Goal: Find specific page/section: Find specific page/section

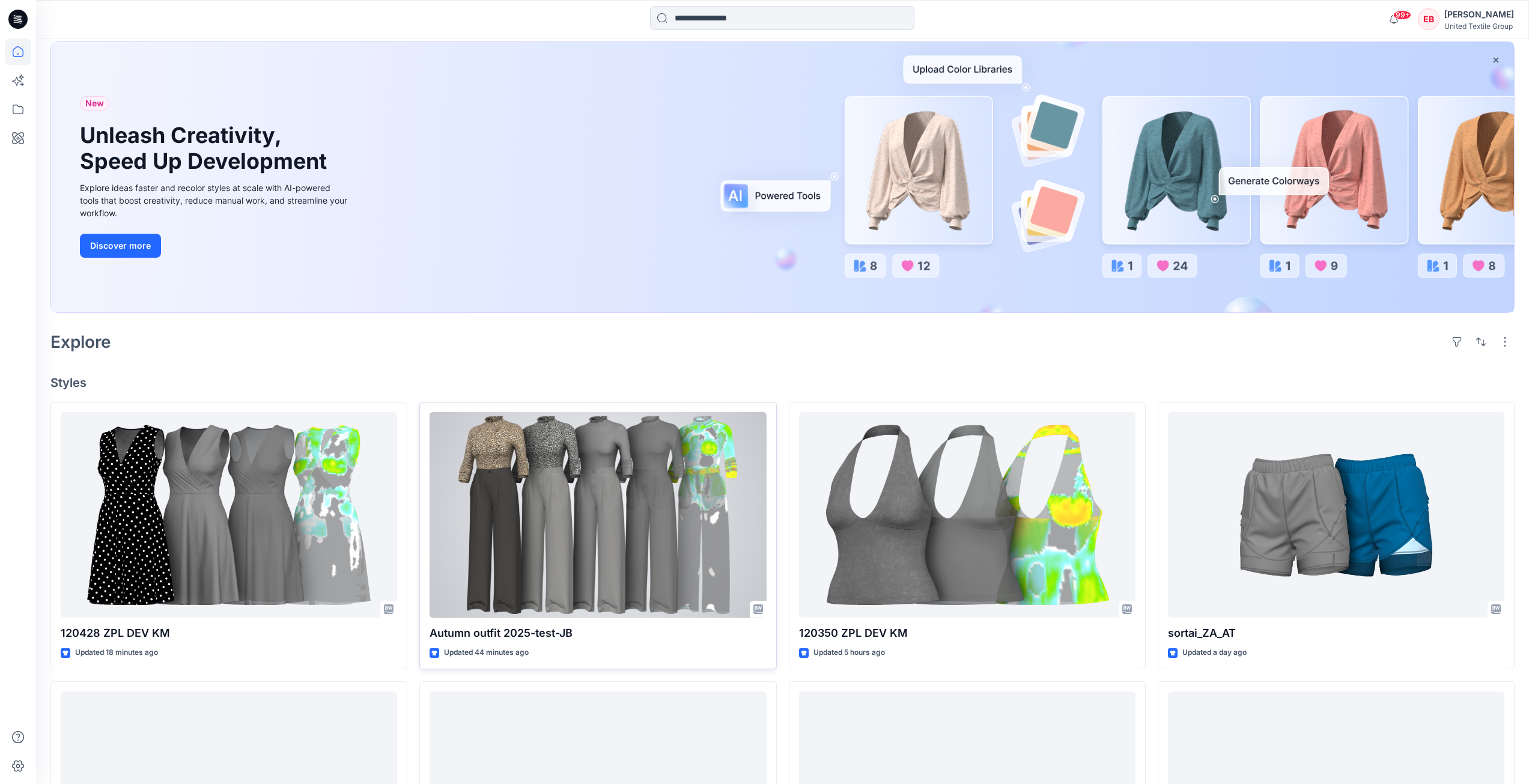
scroll to position [120, 0]
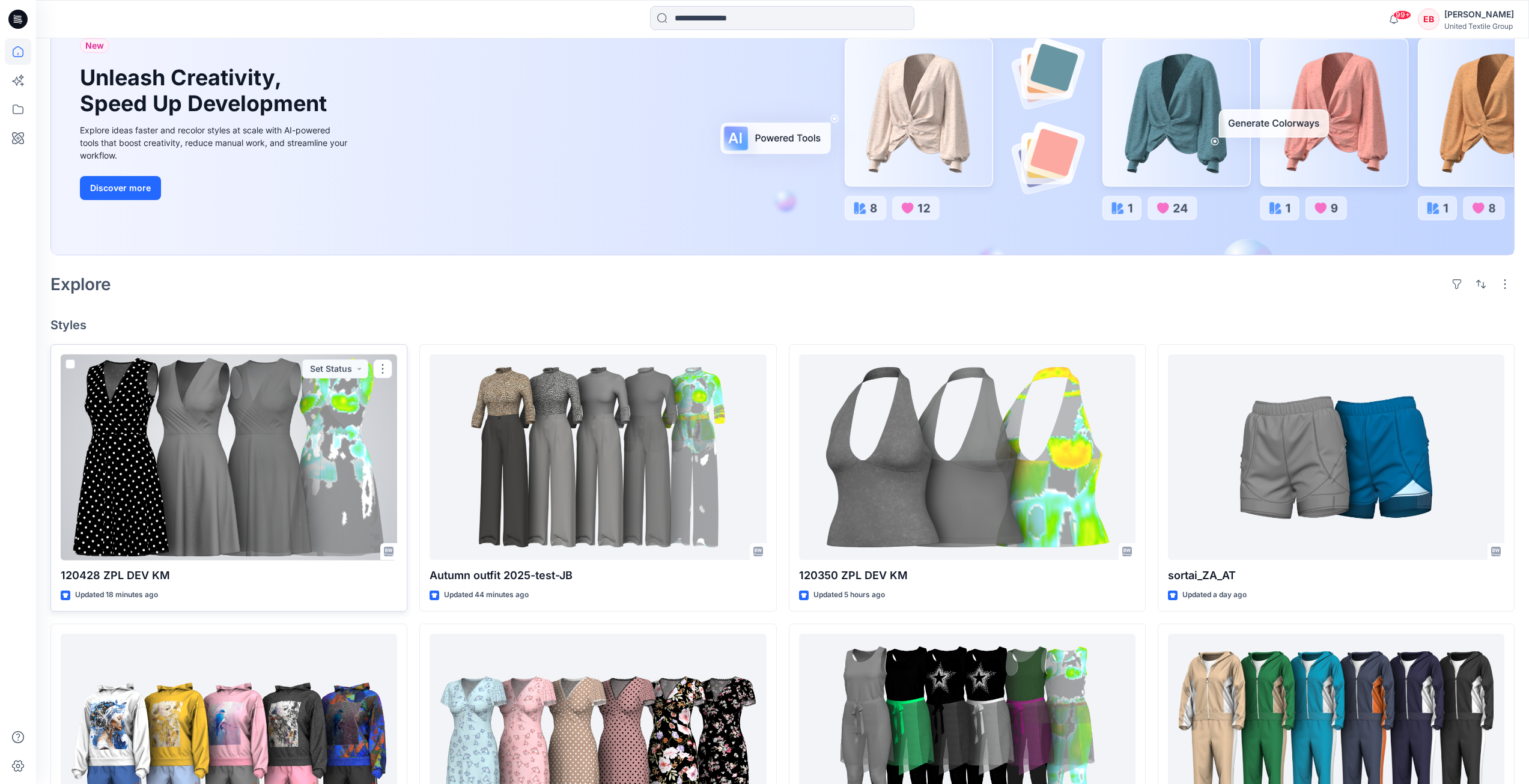
click at [254, 468] on div at bounding box center [229, 458] width 336 height 206
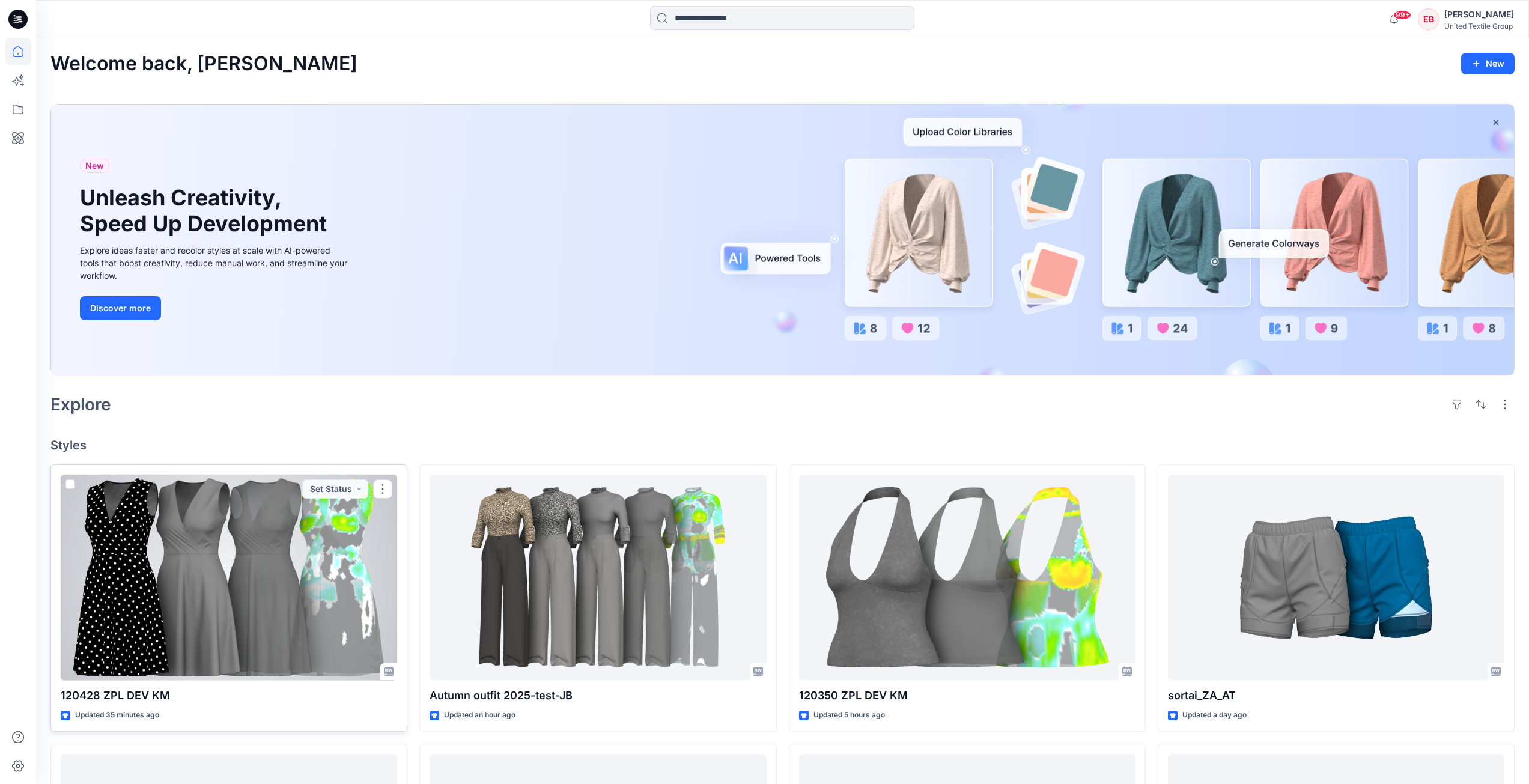
click at [262, 580] on div at bounding box center [229, 577] width 336 height 206
